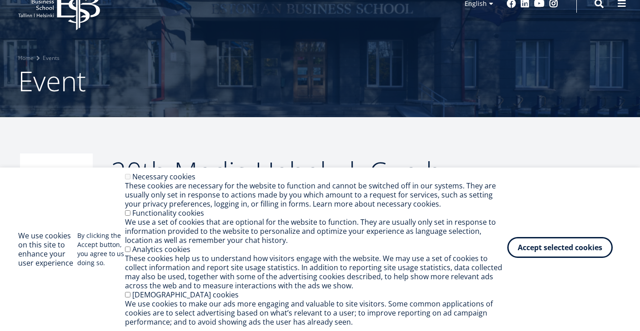
click at [549, 246] on button "Accept selected cookies" at bounding box center [559, 247] width 105 height 21
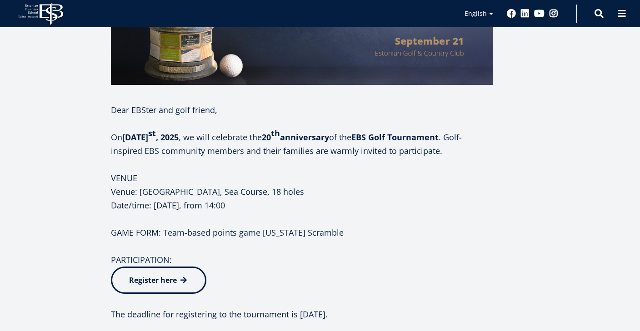
scroll to position [559, 0]
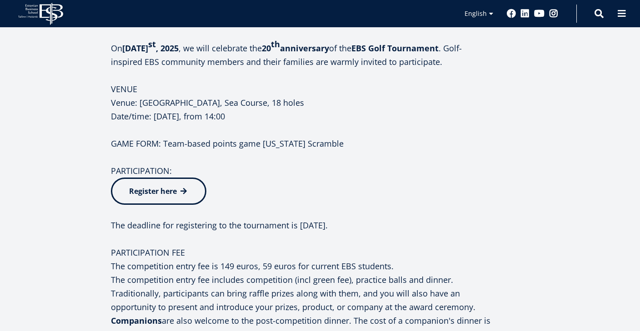
click at [557, 191] on div "21 09.25 20th Madis Habakuk Cup by EBS 14:00 - 22:00 Estonian Golf & Country Cl…" at bounding box center [320, 136] width 636 height 1027
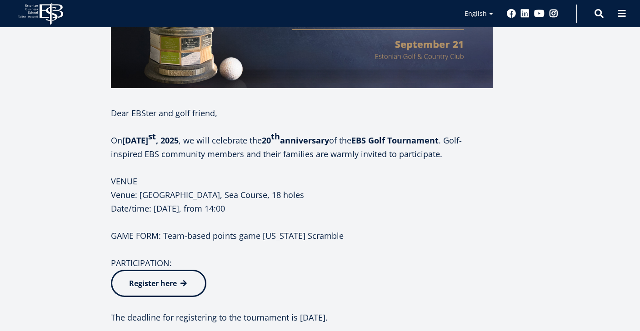
scroll to position [615, 0]
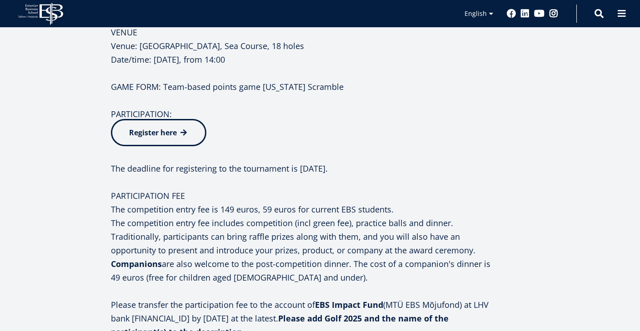
click at [200, 126] on link "Register here" at bounding box center [158, 132] width 95 height 27
click at [264, 206] on p "The competition entry fee is 149 euros, 59 euros for current EBS students." at bounding box center [302, 210] width 382 height 14
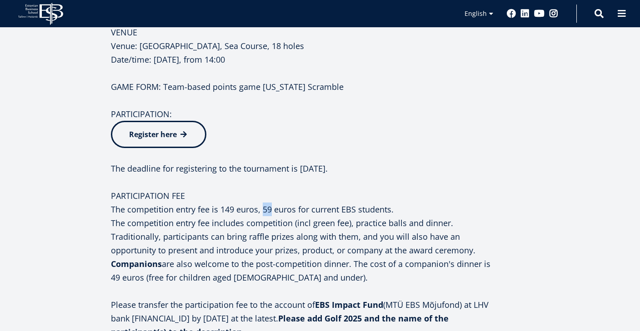
click at [276, 197] on p "PARTICIPATION FEE" at bounding box center [302, 196] width 382 height 14
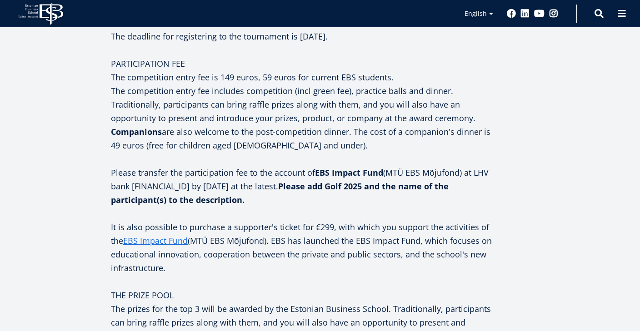
scroll to position [754, 0]
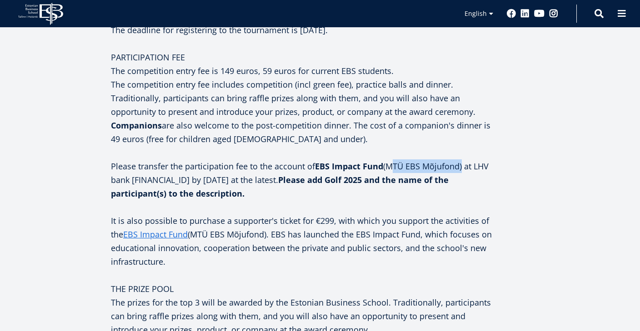
drag, startPoint x: 389, startPoint y: 165, endPoint x: 462, endPoint y: 165, distance: 72.7
click at [462, 165] on p "Please transfer the participation fee to the account of EBS Impact Fund (MTÜ EB…" at bounding box center [302, 187] width 382 height 55
copy p "MTÜ EBS Mõjufond"
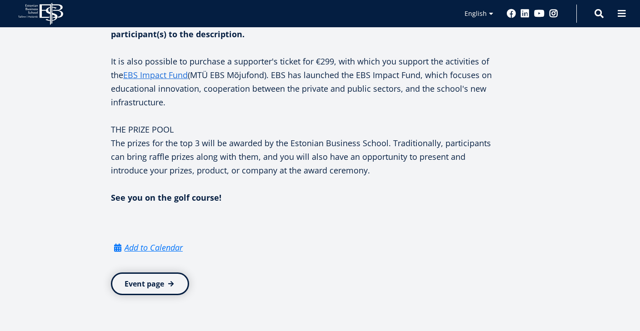
scroll to position [930, 0]
